Goal: Task Accomplishment & Management: Manage account settings

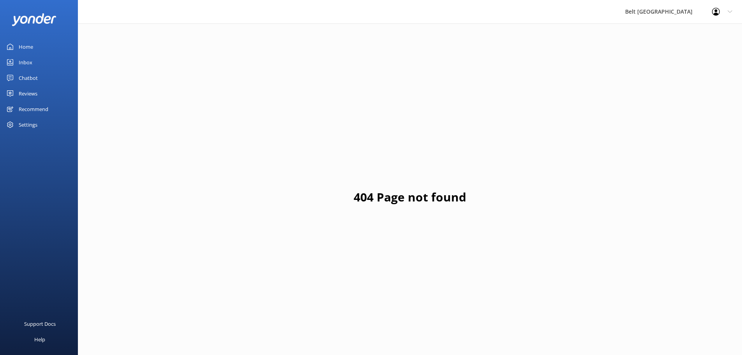
click at [35, 97] on div "Reviews" at bounding box center [28, 94] width 19 height 16
